Goal: Information Seeking & Learning: Learn about a topic

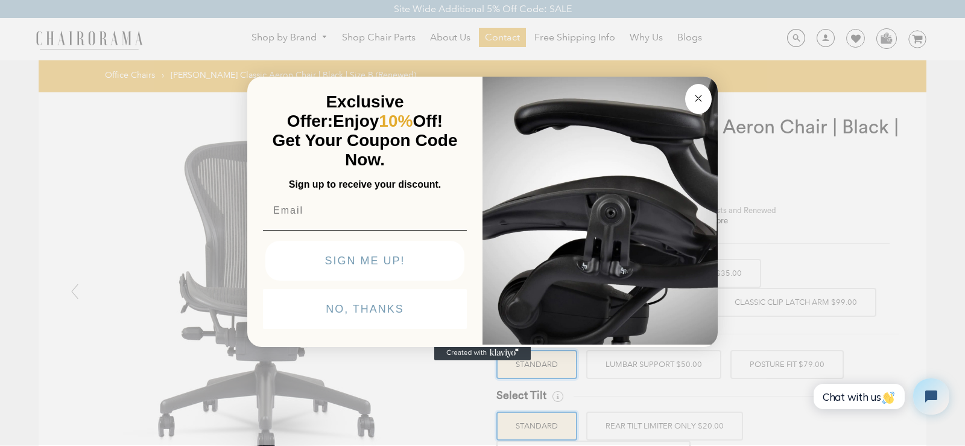
click at [713, 97] on img "POPUP Form" at bounding box center [599, 209] width 235 height 270
click at [699, 102] on circle "Close dialog" at bounding box center [698, 98] width 14 height 14
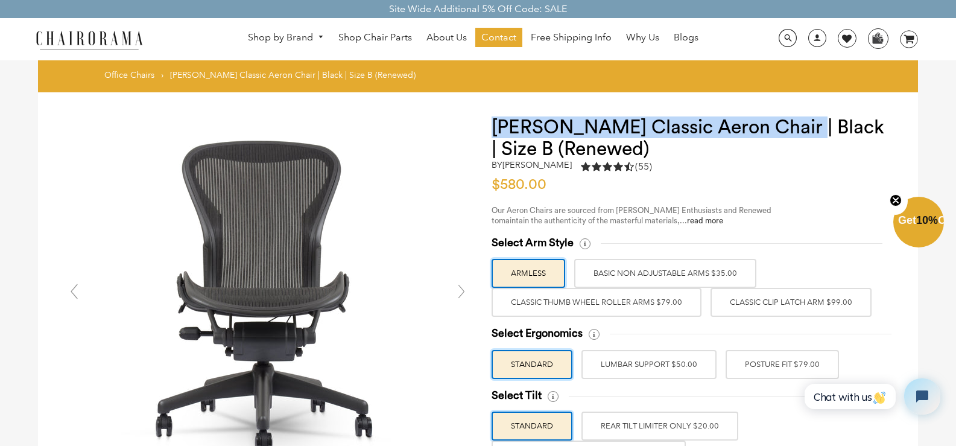
drag, startPoint x: 483, startPoint y: 121, endPoint x: 796, endPoint y: 116, distance: 313.5
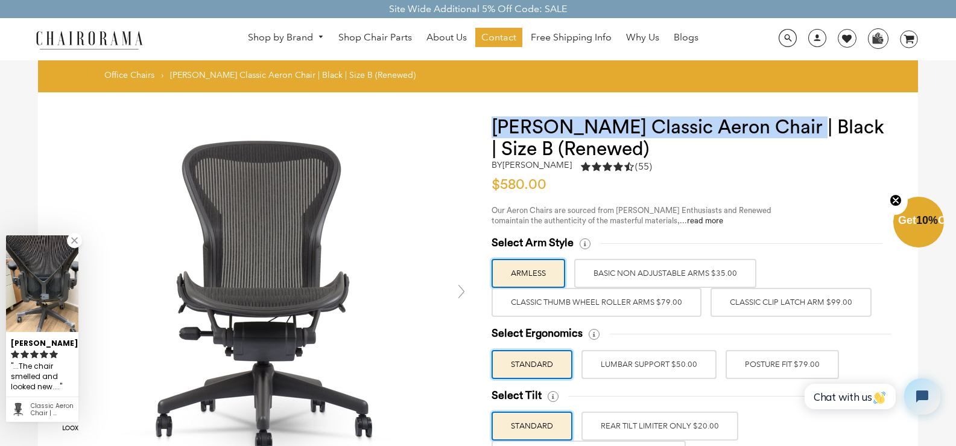
copy h1 "Herman Miller Classic Aeron Chair"
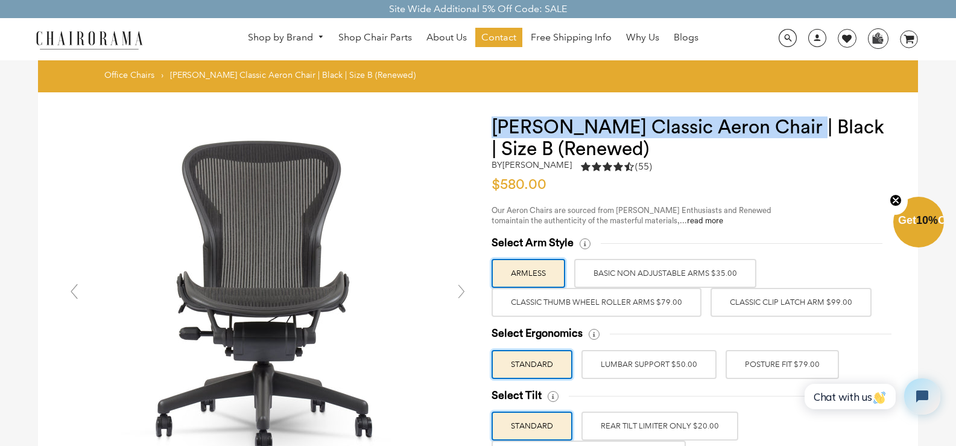
click at [131, 38] on img at bounding box center [89, 39] width 121 height 21
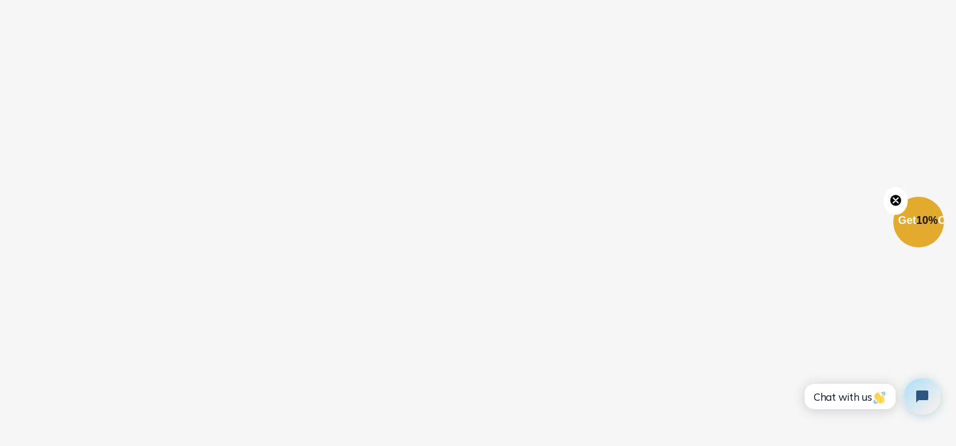
scroll to position [3075, 0]
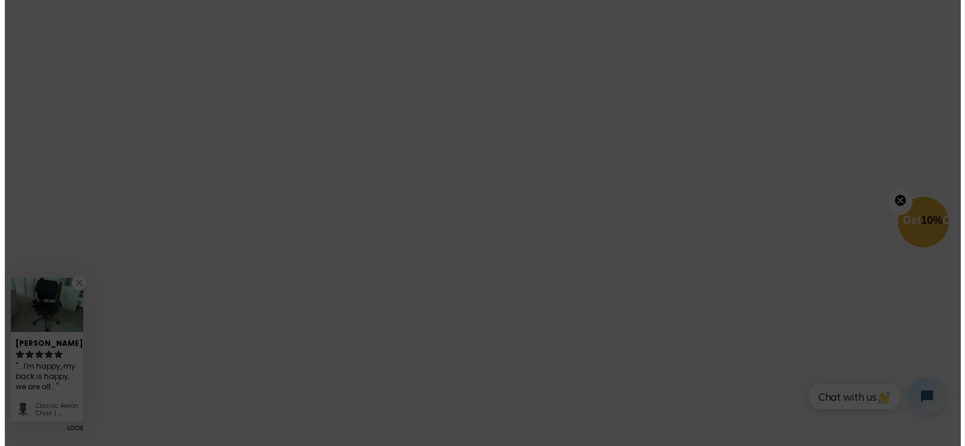
scroll to position [3085, 0]
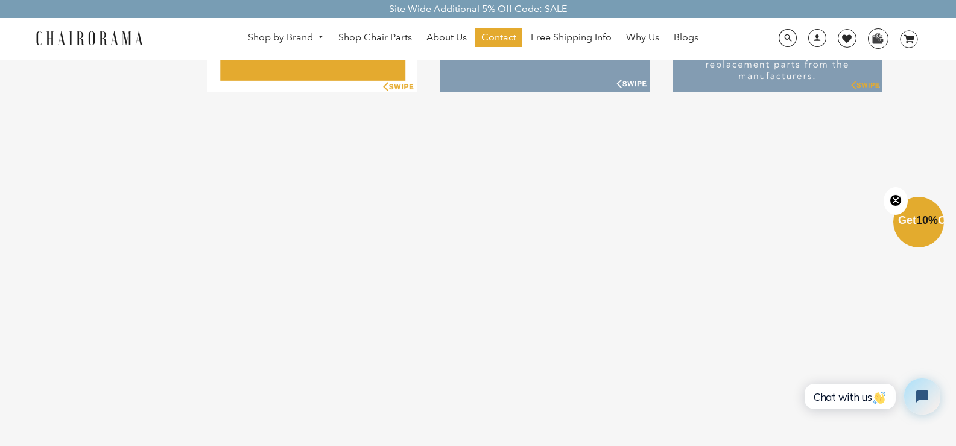
scroll to position [2713, 0]
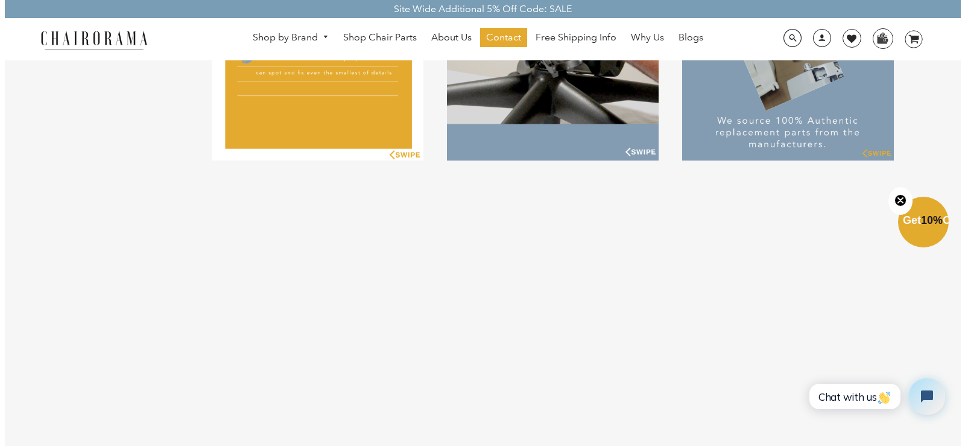
scroll to position [2663, 0]
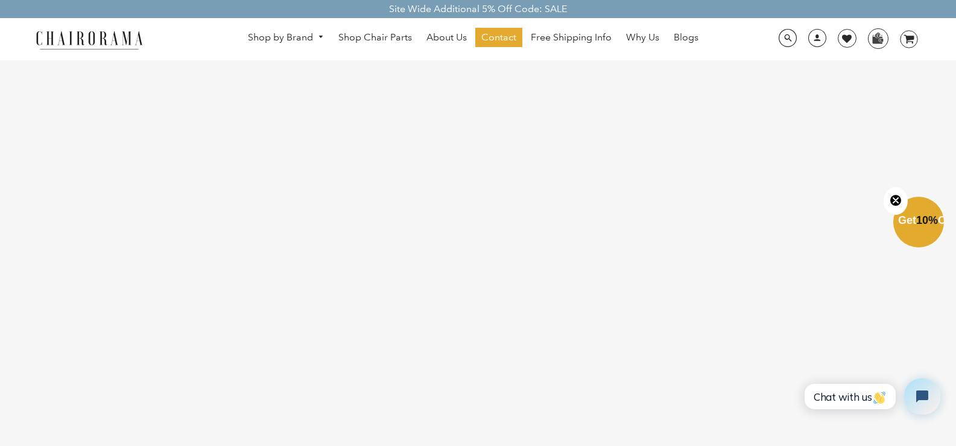
scroll to position [3072, 0]
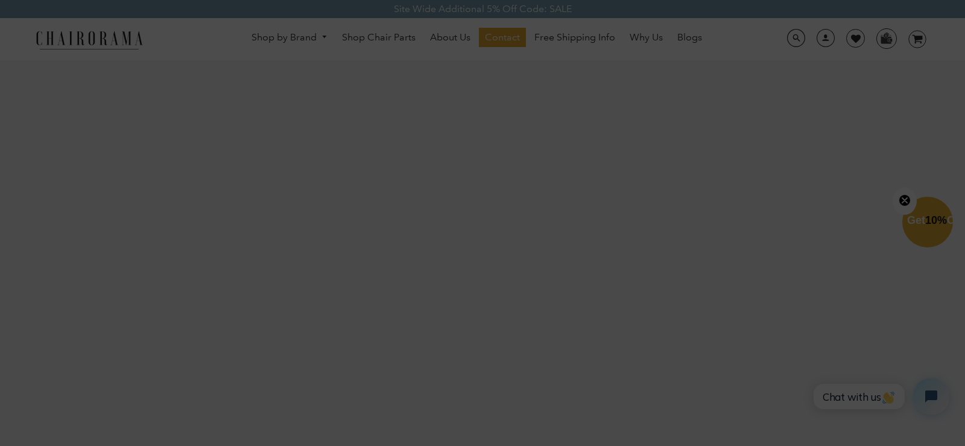
scroll to position [3085, 0]
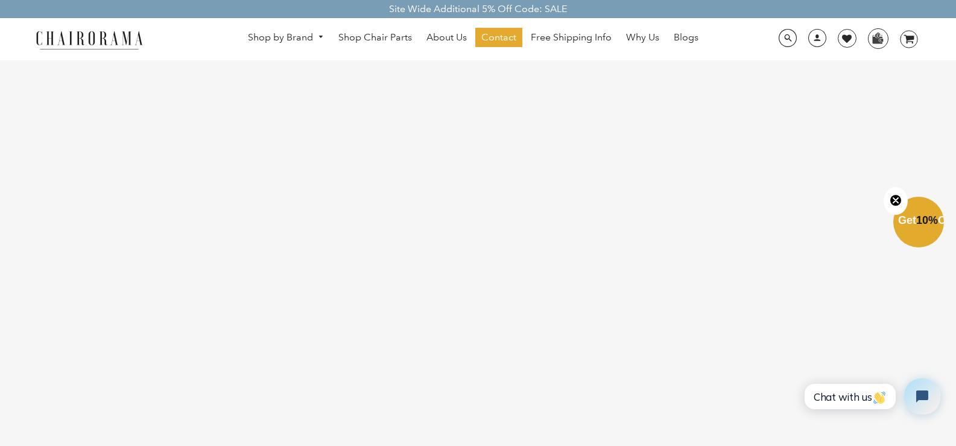
scroll to position [2710, 0]
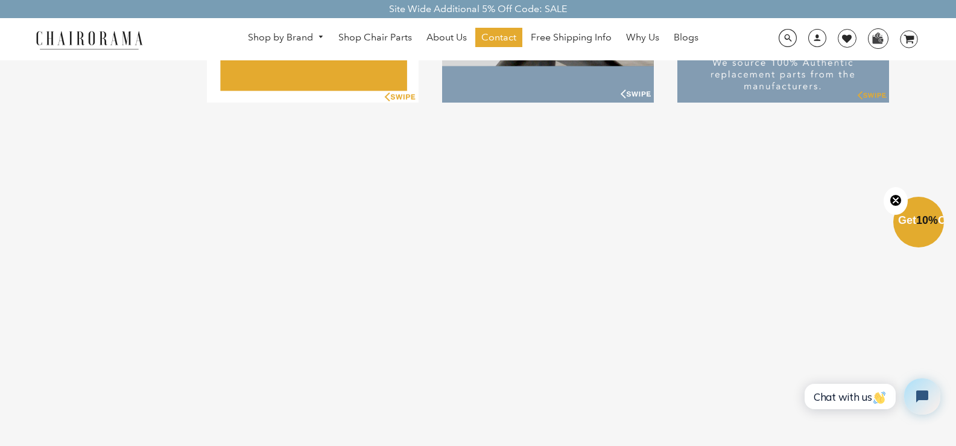
drag, startPoint x: 134, startPoint y: 31, endPoint x: 126, endPoint y: 31, distance: 7.8
click at [133, 31] on img at bounding box center [89, 39] width 121 height 21
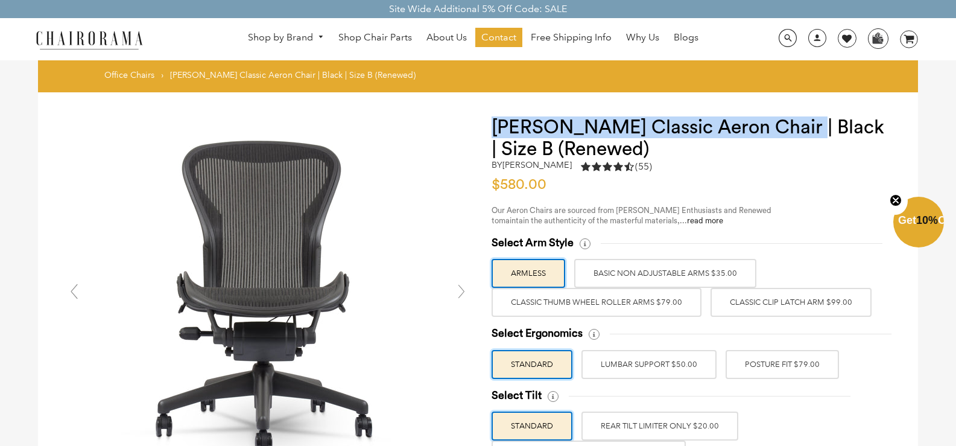
drag, startPoint x: 483, startPoint y: 127, endPoint x: 795, endPoint y: 122, distance: 311.7
copy h1 "Herman Miller Classic Aeron Chair"
